Goal: Task Accomplishment & Management: Use online tool/utility

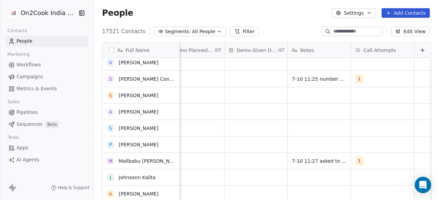
scroll to position [168, 0]
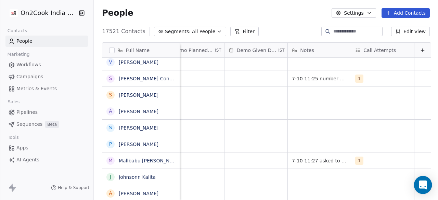
click at [423, 186] on icon "Open Intercom Messenger" at bounding box center [422, 184] width 8 height 9
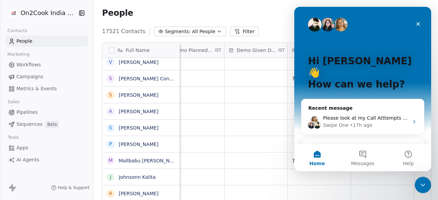
scroll to position [0, 0]
click at [424, 185] on icon "Close Intercom Messenger" at bounding box center [422, 185] width 8 height 8
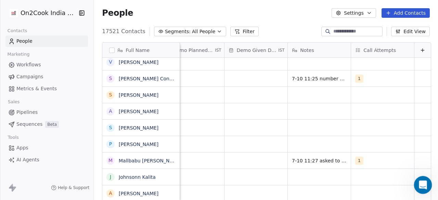
click at [424, 185] on icon "Open Intercom Messenger" at bounding box center [421, 183] width 11 height 11
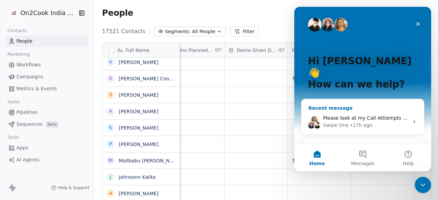
click at [375, 109] on div "Please look at my Call Atttempts column Swipe One • 17h ago" at bounding box center [362, 121] width 122 height 25
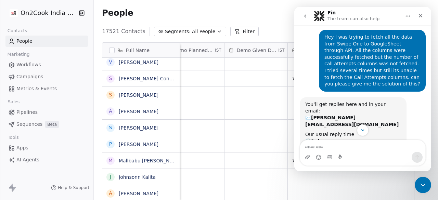
scroll to position [0, 1138]
click at [421, 15] on icon "Close" at bounding box center [420, 16] width 4 height 4
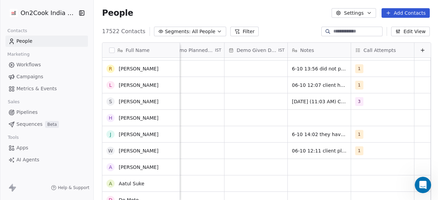
scroll to position [0, 0]
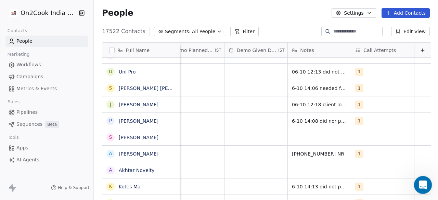
click at [427, 186] on div "Open Intercom Messenger" at bounding box center [421, 184] width 23 height 23
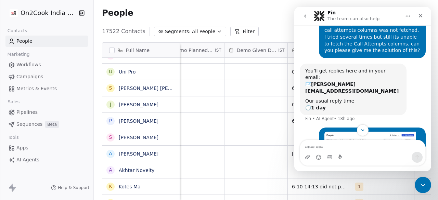
scroll to position [50, 0]
click at [302, 41] on div "Hey I was trying to fetch all the data from Swipe One to GoogleSheet through AP…" at bounding box center [362, 29] width 126 height 67
click at [420, 17] on icon "Close" at bounding box center [419, 15] width 5 height 5
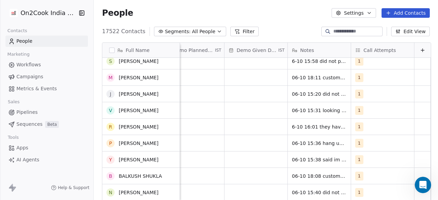
scroll to position [3189, 0]
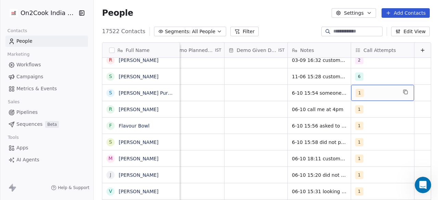
click at [355, 95] on span "1" at bounding box center [359, 93] width 8 height 8
click at [355, 92] on span "1" at bounding box center [359, 93] width 8 height 8
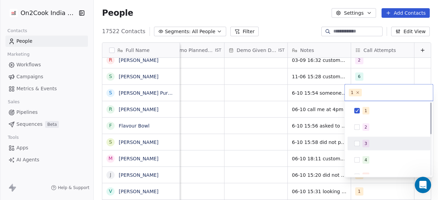
scroll to position [91, 0]
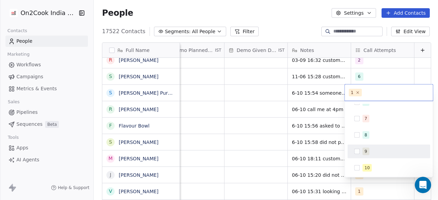
click at [237, 119] on html "On2Cook India Pvt. Ltd. Contacts People Marketing Workflows Campaigns Metrics &…" at bounding box center [219, 100] width 438 height 200
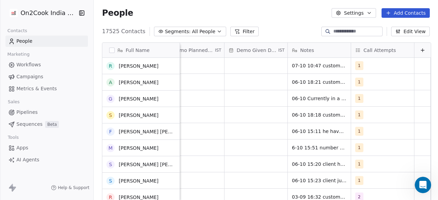
scroll to position [3085, 0]
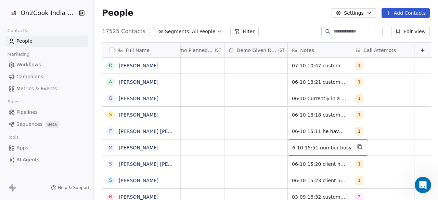
click at [325, 148] on span "6-10 15:51 number busy" at bounding box center [321, 147] width 59 height 7
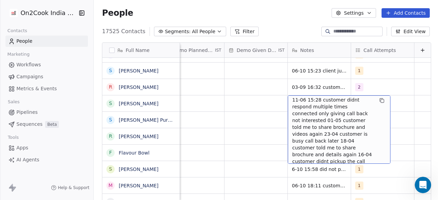
scroll to position [0, 0]
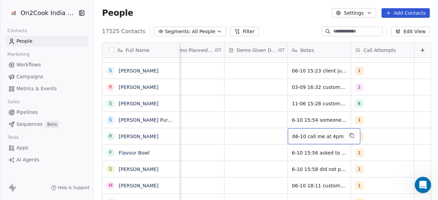
drag, startPoint x: 295, startPoint y: 137, endPoint x: 284, endPoint y: 136, distance: 11.3
click at [287, 136] on div "06-10 call me at 4pm" at bounding box center [323, 136] width 72 height 16
click at [311, 136] on span "06-10 call me at 4pm" at bounding box center [317, 136] width 51 height 7
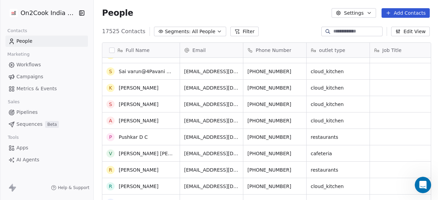
scroll to position [24, 0]
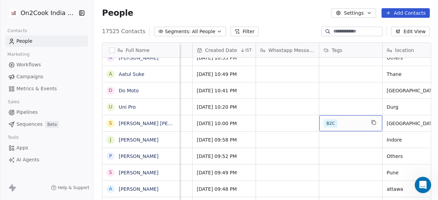
click at [354, 128] on div "B2C" at bounding box center [350, 123] width 63 height 16
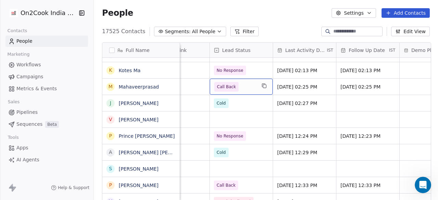
click at [252, 86] on span "Call Back" at bounding box center [235, 87] width 42 height 10
click at [238, 84] on span "Call Back" at bounding box center [235, 87] width 42 height 10
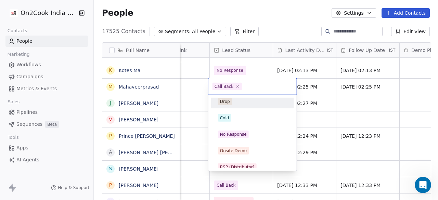
click at [186, 93] on html "On2Cook India Pvt. Ltd. Contacts People Marketing Workflows Campaigns Metrics &…" at bounding box center [219, 100] width 438 height 200
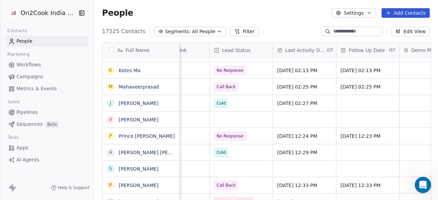
click at [263, 49] on div "Lead Status" at bounding box center [240, 50] width 53 height 7
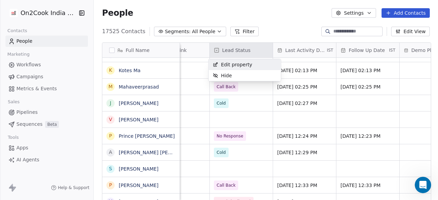
click at [236, 30] on html "On2Cook India Pvt. Ltd. Contacts People Marketing Workflows Campaigns Metrics &…" at bounding box center [219, 100] width 438 height 200
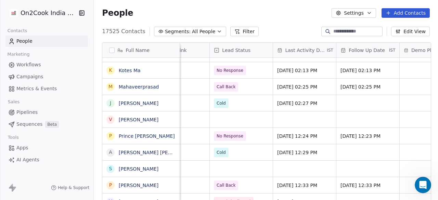
click at [236, 30] on button "Filter" at bounding box center [244, 32] width 28 height 10
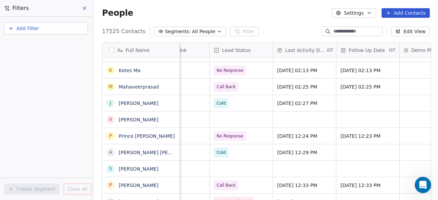
click at [29, 28] on span "Add Filter" at bounding box center [27, 28] width 23 height 7
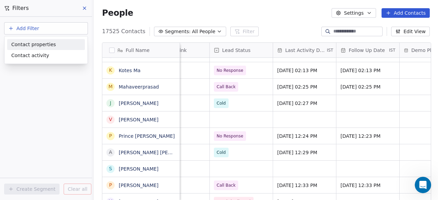
click at [36, 46] on span "Contact properties" at bounding box center [33, 44] width 44 height 7
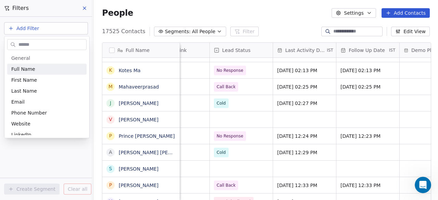
click at [36, 46] on input "text" at bounding box center [51, 45] width 69 height 10
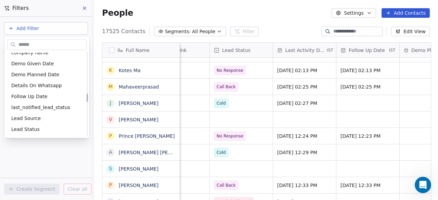
scroll to position [441, 0]
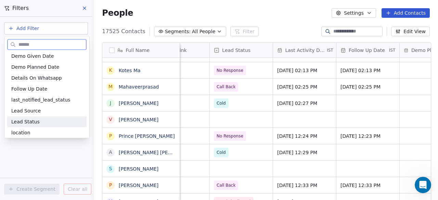
click at [27, 121] on span "Lead Status" at bounding box center [25, 121] width 28 height 7
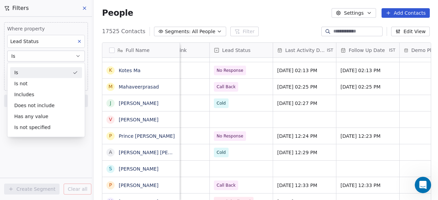
click at [20, 72] on div "Is" at bounding box center [46, 72] width 72 height 11
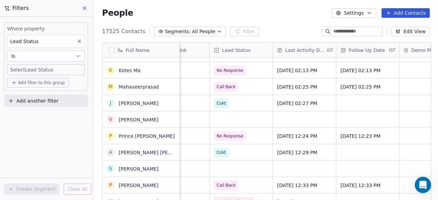
click at [29, 70] on body "On2Cook India Pvt. Ltd. Contacts People Marketing Workflows Campaigns Metrics &…" at bounding box center [219, 100] width 438 height 200
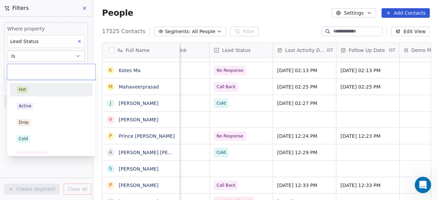
click at [29, 70] on input "text" at bounding box center [51, 72] width 80 height 8
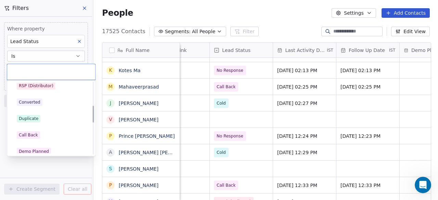
scroll to position [103, 0]
click at [27, 133] on div "Call Back" at bounding box center [28, 135] width 19 height 6
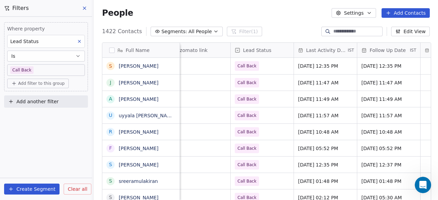
scroll to position [0, 903]
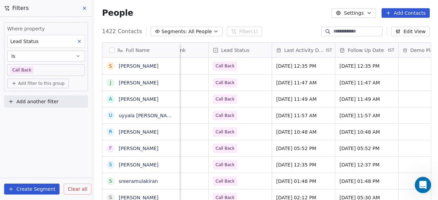
scroll to position [0, 875]
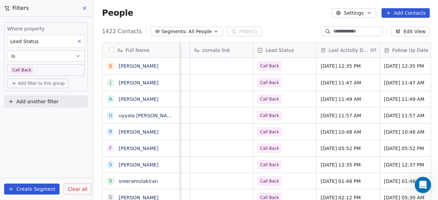
click at [37, 100] on span "Add another filter" at bounding box center [37, 101] width 42 height 7
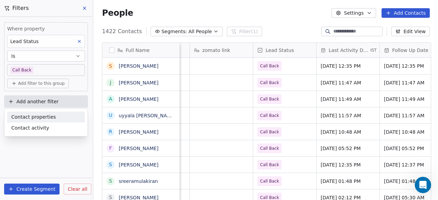
click at [45, 115] on span "Contact properties" at bounding box center [33, 116] width 44 height 7
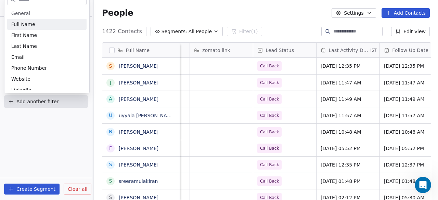
click at [45, 115] on html "On2Cook India Pvt. Ltd. Contacts People Marketing Workflows Campaigns Metrics &…" at bounding box center [219, 100] width 438 height 200
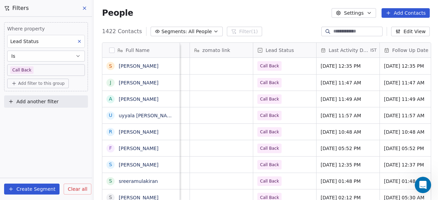
click at [53, 100] on span "Add another filter" at bounding box center [37, 101] width 42 height 7
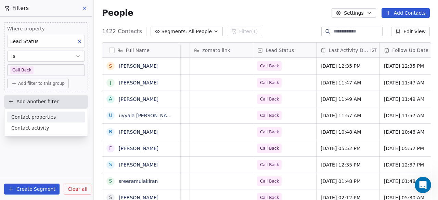
click at [41, 117] on span "Contact properties" at bounding box center [33, 116] width 44 height 7
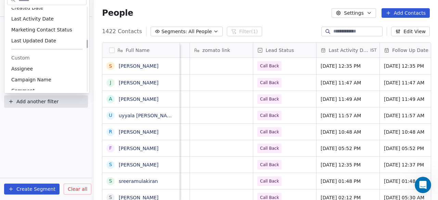
scroll to position [340, 0]
click at [20, 69] on span "Assignee" at bounding box center [22, 68] width 22 height 7
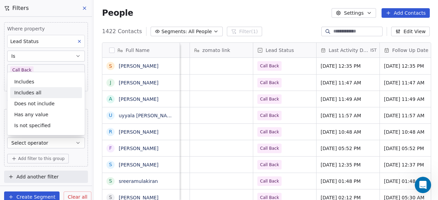
click at [1, 153] on div "Where property Lead Status Is Call Back Add filter to this group and Where prop…" at bounding box center [46, 101] width 92 height 169
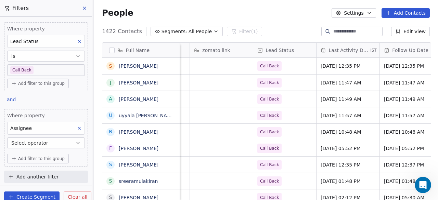
click at [45, 141] on span "Select operator" at bounding box center [29, 142] width 37 height 7
click at [3, 149] on div "Where property Lead Status Is Call Back Add filter to this group and Where prop…" at bounding box center [46, 101] width 92 height 169
click at [78, 143] on icon "button" at bounding box center [77, 142] width 5 height 5
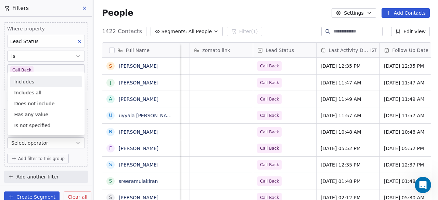
click at [40, 78] on div "Includes" at bounding box center [46, 81] width 72 height 11
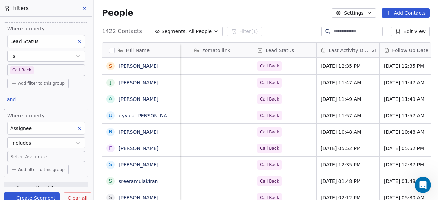
click at [27, 155] on body "On2Cook India Pvt. Ltd. Contacts People Marketing Workflows Campaigns Metrics &…" at bounding box center [219, 100] width 438 height 200
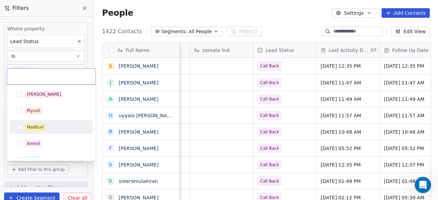
click at [36, 130] on div "Madhuri" at bounding box center [35, 127] width 17 height 6
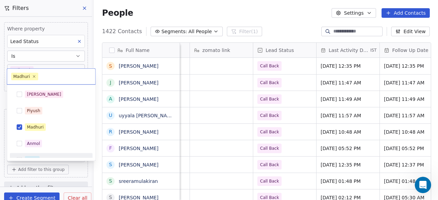
click at [42, 197] on html "On2Cook India Pvt. Ltd. Contacts People Marketing Workflows Campaigns Metrics &…" at bounding box center [219, 100] width 438 height 200
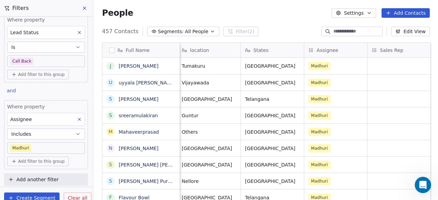
scroll to position [0, 568]
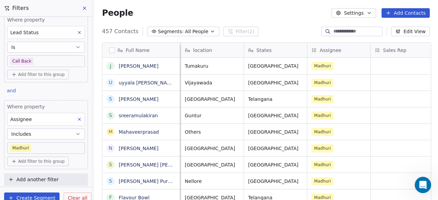
click at [27, 178] on span "Add another filter" at bounding box center [37, 179] width 42 height 7
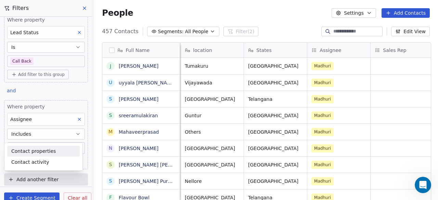
click at [34, 153] on span "Contact properties" at bounding box center [33, 151] width 44 height 7
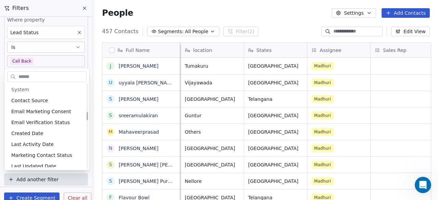
scroll to position [293, 0]
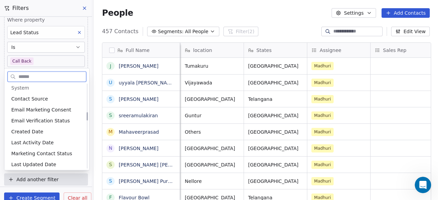
click at [30, 130] on span "Created Date" at bounding box center [27, 131] width 32 height 7
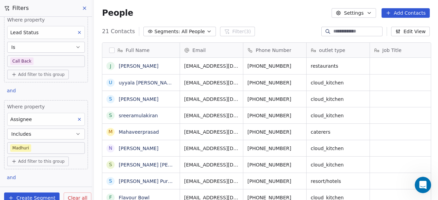
scroll to position [171, 340]
click at [55, 131] on button "Includes" at bounding box center [46, 134] width 78 height 11
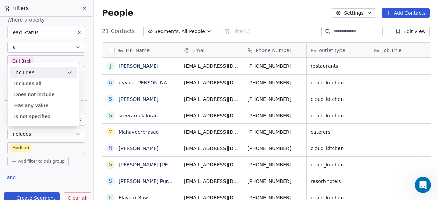
click at [36, 75] on div "Includes" at bounding box center [43, 72] width 67 height 11
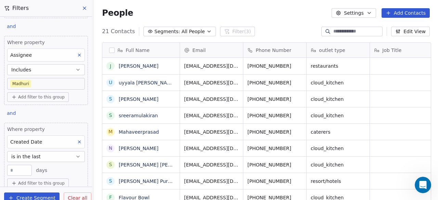
scroll to position [95, 0]
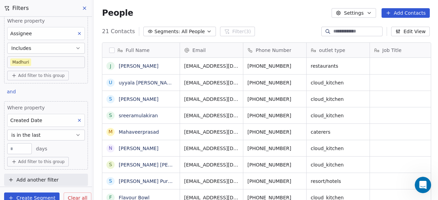
click at [44, 131] on button "is in the last" at bounding box center [46, 135] width 78 height 11
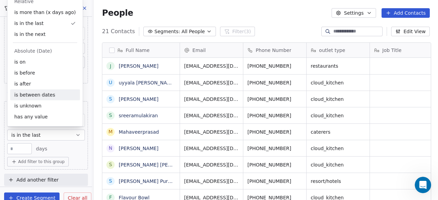
click at [34, 97] on div "is between dates" at bounding box center [45, 94] width 70 height 11
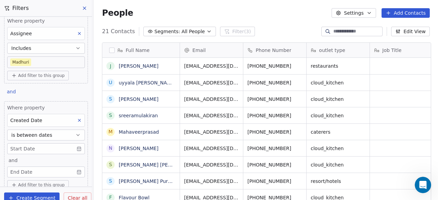
scroll to position [118, 0]
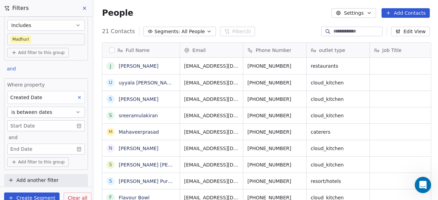
click at [43, 127] on body "On2Cook India Pvt. Ltd. Contacts People Marketing Workflows Campaigns Metrics &…" at bounding box center [219, 100] width 438 height 200
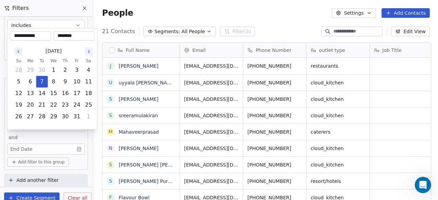
click at [22, 52] on button "Go to the Previous Month" at bounding box center [18, 52] width 8 height 8
click at [29, 68] on button "1" at bounding box center [30, 70] width 11 height 11
type input "**********"
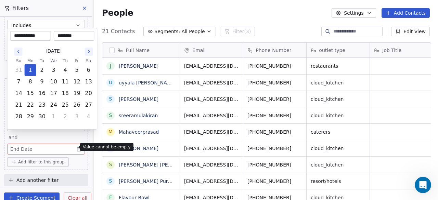
click at [34, 148] on html "On2Cook India Pvt. Ltd. Contacts People Marketing Workflows Campaigns Metrics &…" at bounding box center [219, 100] width 438 height 200
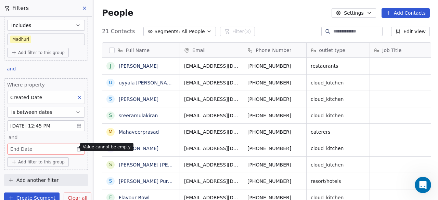
click at [77, 147] on body "On2Cook India Pvt. Ltd. Contacts People Marketing Workflows Campaigns Metrics &…" at bounding box center [219, 100] width 438 height 200
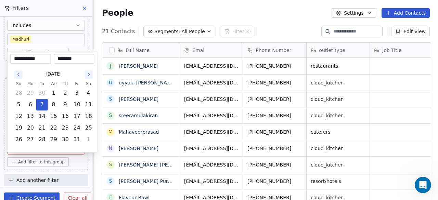
click at [19, 75] on icon "Go to the Previous Month" at bounding box center [18, 74] width 5 height 5
click at [43, 139] on button "30" at bounding box center [42, 139] width 11 height 11
type input "**********"
click at [72, 162] on html "On2Cook India Pvt. Ltd. Contacts People Marketing Workflows Campaigns Metrics &…" at bounding box center [219, 100] width 438 height 200
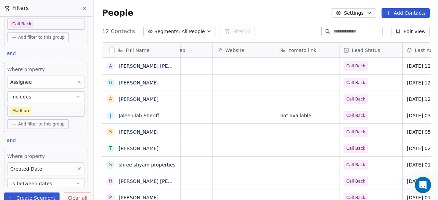
scroll to position [0, 0]
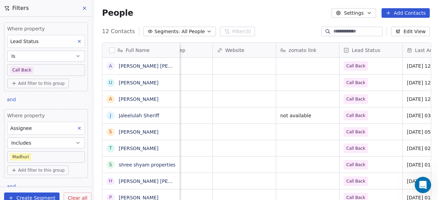
click at [77, 41] on icon at bounding box center [79, 41] width 5 height 5
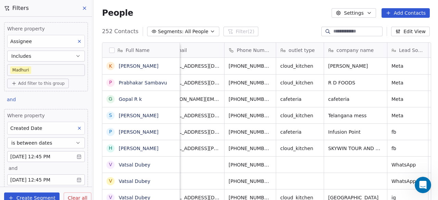
scroll to position [1, 0]
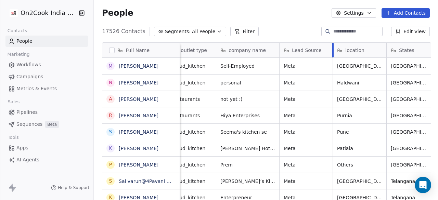
drag, startPoint x: 318, startPoint y: 48, endPoint x: 330, endPoint y: 46, distance: 12.3
click at [332, 46] on div at bounding box center [333, 50] width 2 height 15
